Goal: Task Accomplishment & Management: Manage account settings

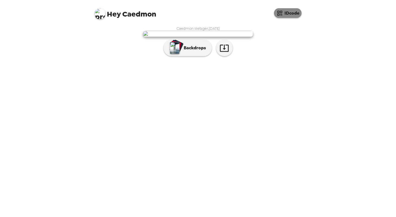
click at [289, 16] on button "IDcode" at bounding box center [288, 13] width 28 height 10
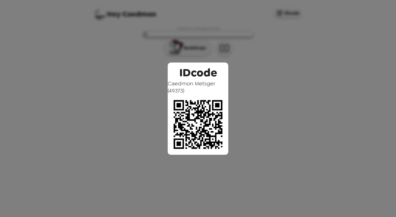
click at [292, 87] on div "IDcode Caedmon Metsger ( 49373 )" at bounding box center [198, 108] width 396 height 217
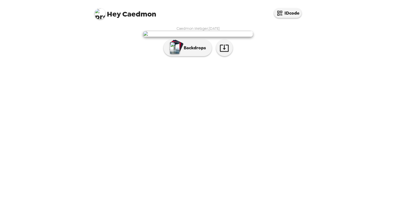
click at [109, 12] on span "Hey" at bounding box center [114, 14] width 14 height 10
click at [97, 13] on img at bounding box center [99, 13] width 11 height 11
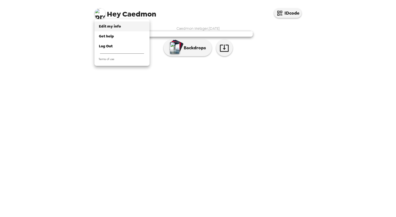
click at [117, 26] on span "Edit my info" at bounding box center [110, 26] width 22 height 5
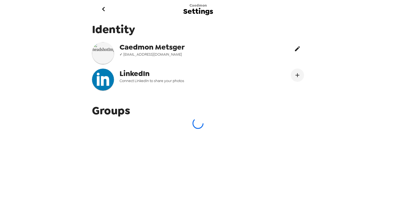
click at [300, 47] on icon "edit" at bounding box center [297, 48] width 7 height 7
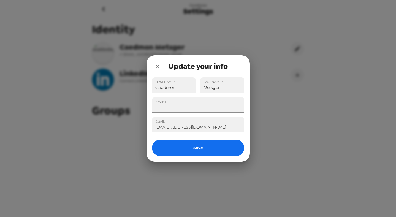
click at [155, 67] on icon "close" at bounding box center [157, 66] width 7 height 7
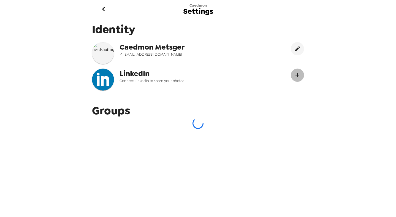
click at [295, 75] on icon "Connect LinekdIn" at bounding box center [297, 75] width 7 height 7
click at [167, 44] on span "Caedmon Metsger" at bounding box center [174, 47] width 111 height 10
click at [104, 8] on icon "go back" at bounding box center [103, 9] width 9 height 9
